Goal: Task Accomplishment & Management: Manage account settings

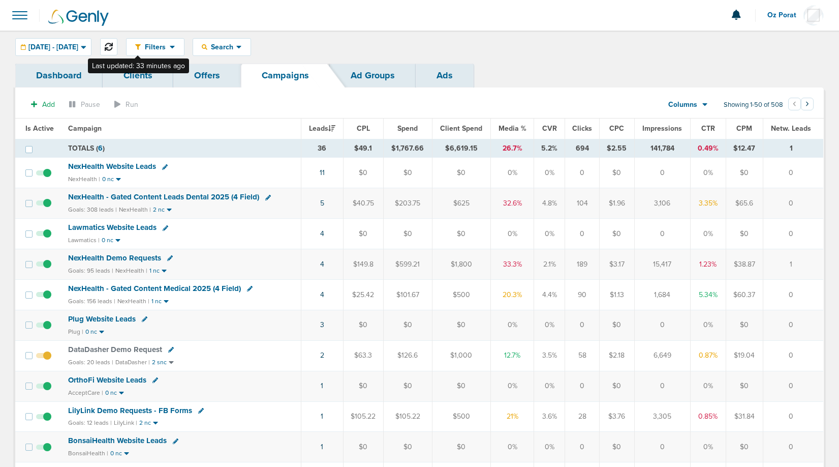
click at [113, 48] on icon at bounding box center [109, 47] width 8 height 8
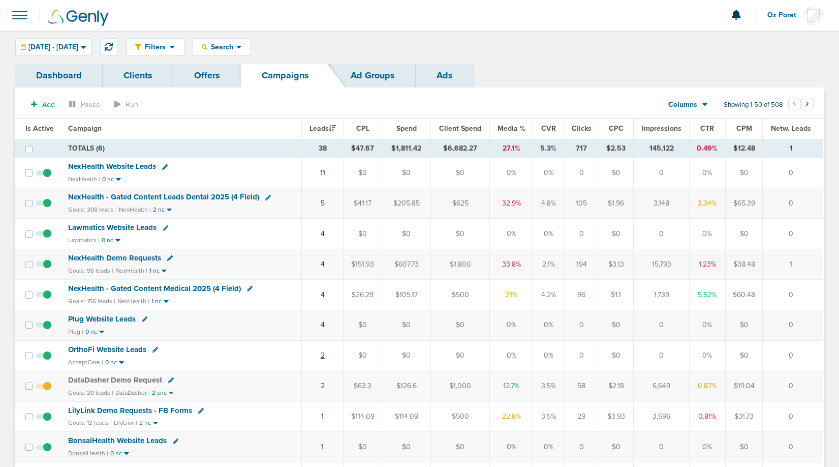
click at [324, 355] on link "2" at bounding box center [323, 355] width 4 height 9
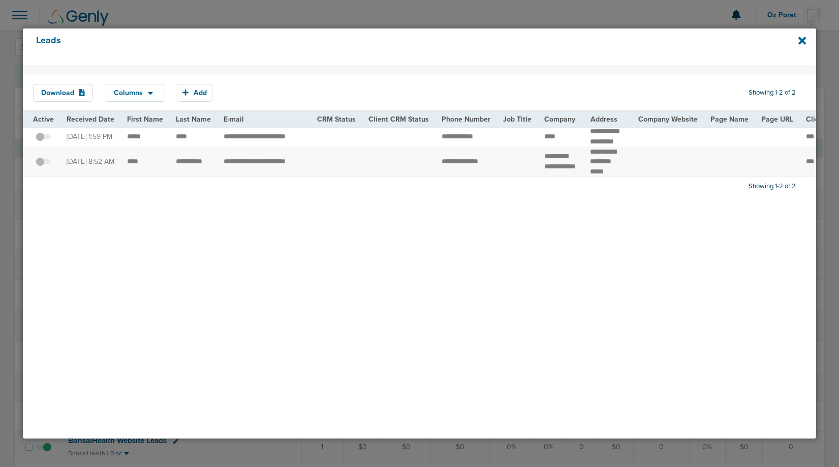
click at [48, 142] on span at bounding box center [43, 142] width 15 height 0
click at [43, 138] on input "checkbox" at bounding box center [43, 138] width 0 height 0
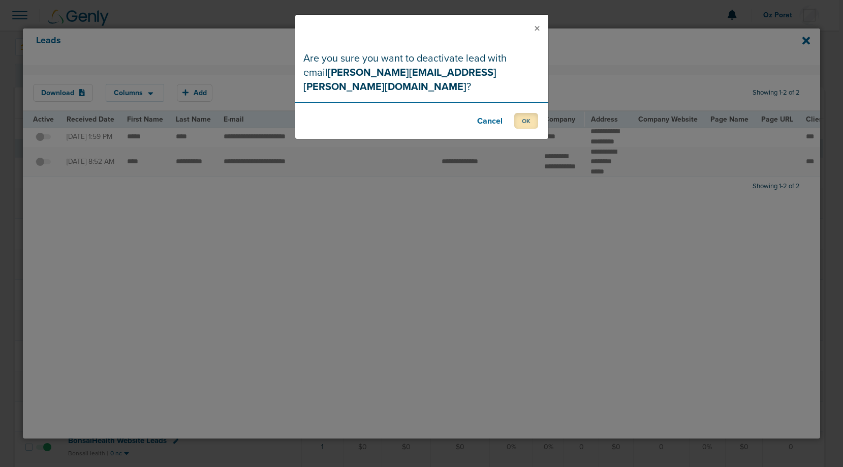
click at [523, 113] on button "OK" at bounding box center [526, 121] width 24 height 16
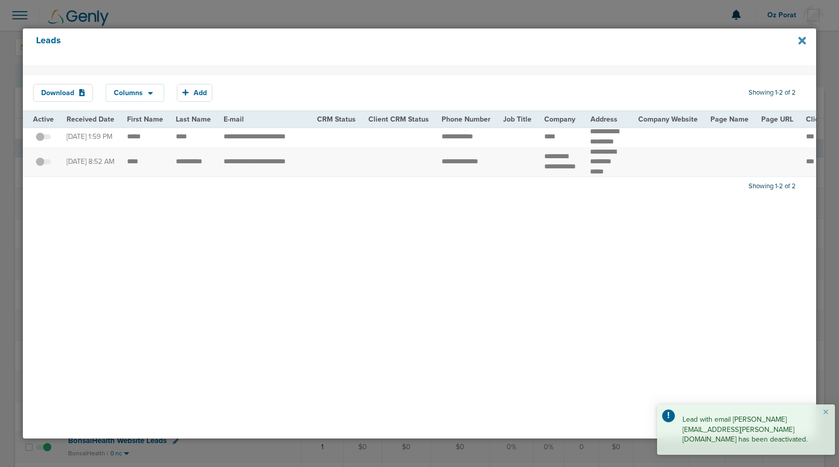
click at [801, 41] on icon at bounding box center [802, 41] width 8 height 8
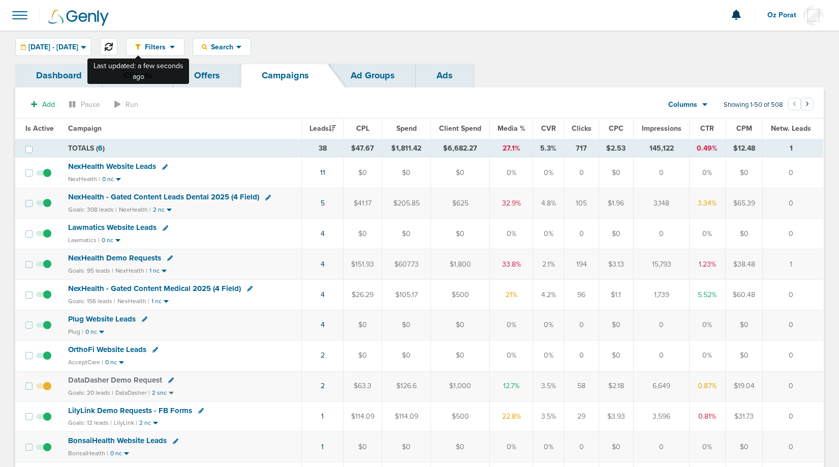
click at [113, 44] on icon at bounding box center [109, 47] width 8 height 8
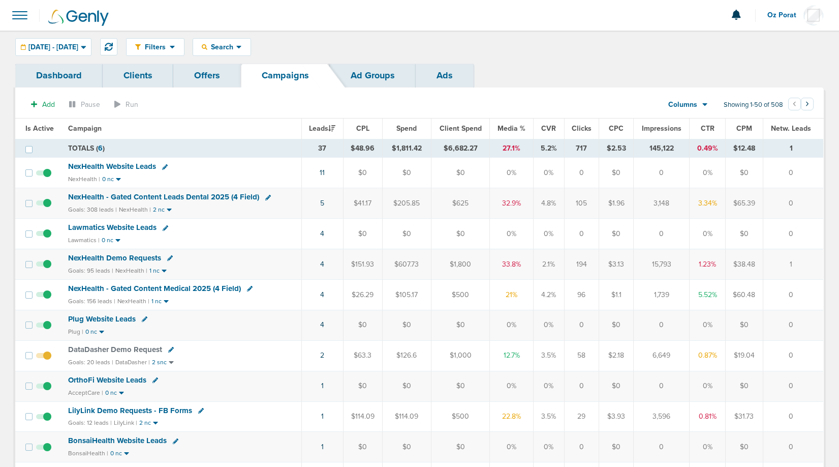
click at [11, 10] on span at bounding box center [20, 15] width 22 height 22
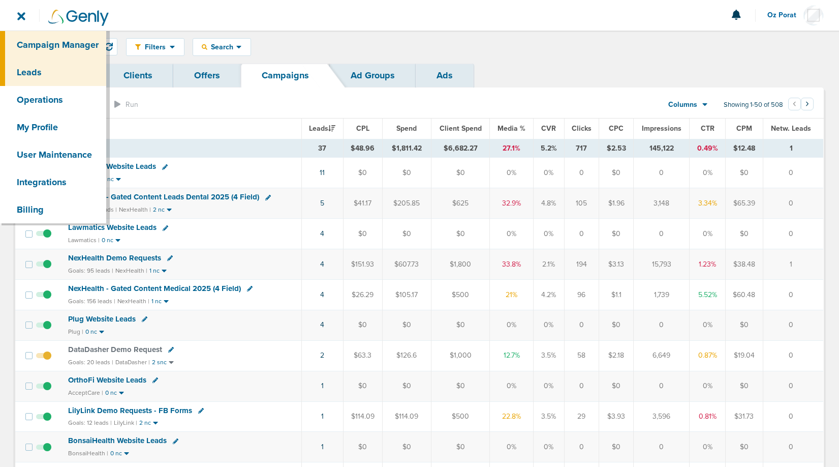
click at [38, 71] on link "Leads" at bounding box center [53, 71] width 106 height 27
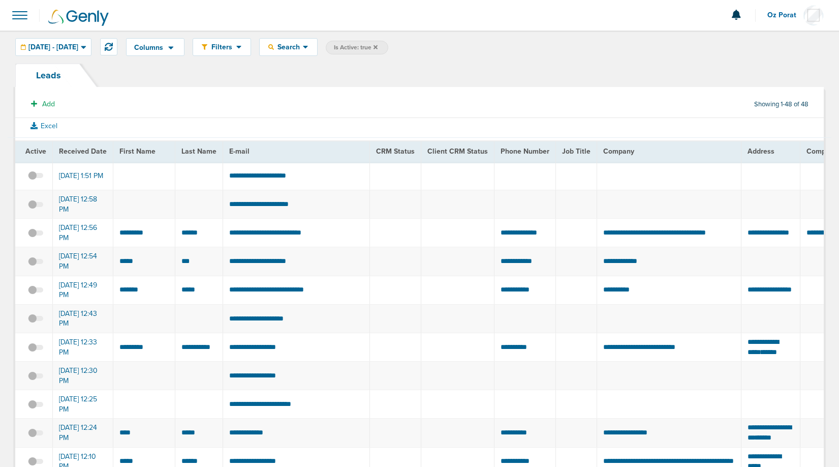
click at [23, 12] on span at bounding box center [20, 15] width 22 height 22
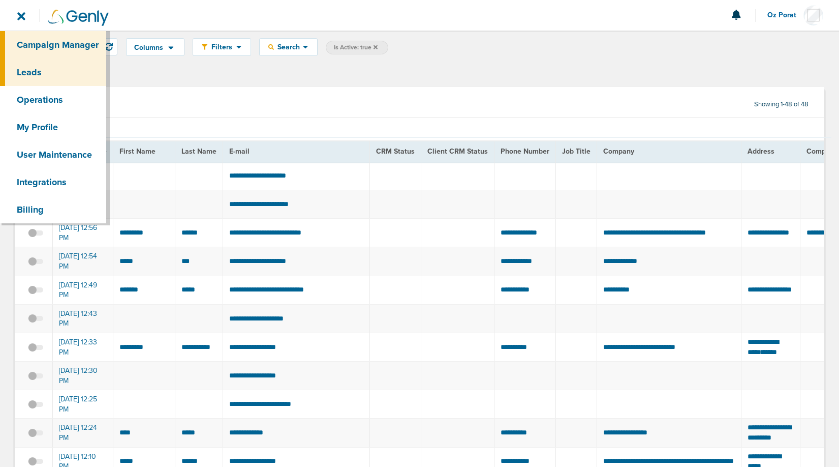
click at [40, 45] on link "Campaign Manager" at bounding box center [53, 44] width 106 height 27
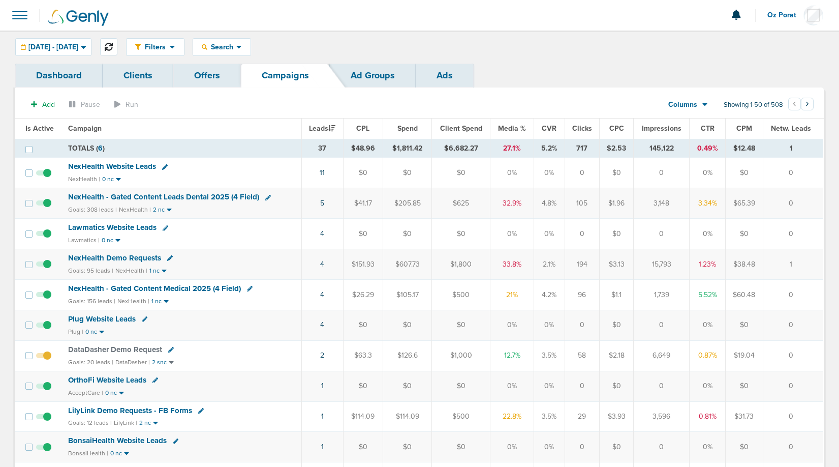
click at [113, 46] on icon at bounding box center [109, 47] width 8 height 8
click at [781, 15] on span "Oz Porat" at bounding box center [785, 15] width 36 height 7
click at [763, 41] on link "Sign Out" at bounding box center [773, 44] width 102 height 13
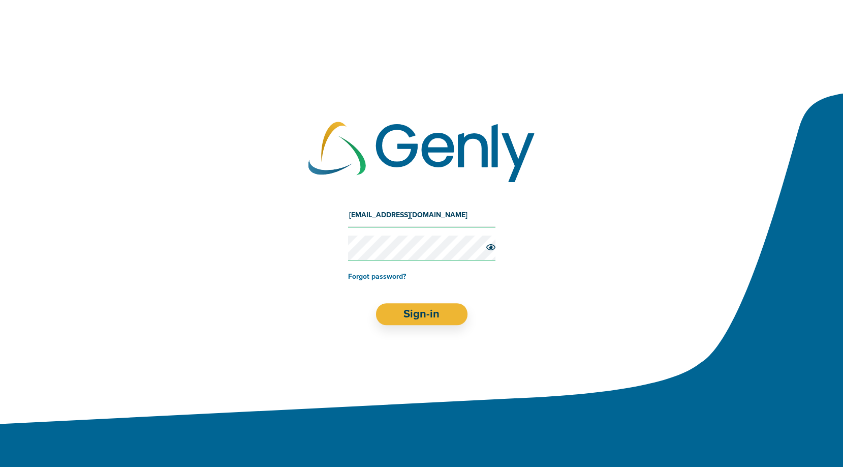
click at [425, 216] on input "[EMAIL_ADDRESS][DOMAIN_NAME]" at bounding box center [421, 215] width 147 height 24
type input "[EMAIL_ADDRESS][DOMAIN_NAME]"
click at [415, 304] on button "Sign-in" at bounding box center [422, 314] width 92 height 22
